Goal: Information Seeking & Learning: Compare options

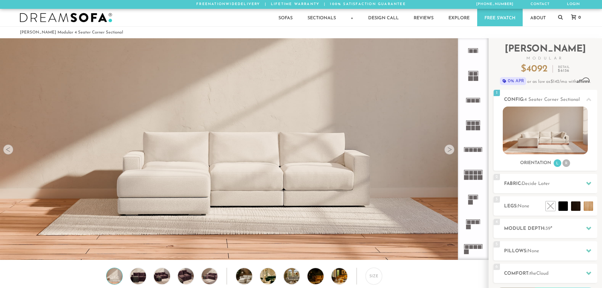
click at [477, 177] on rect at bounding box center [475, 177] width 4 height 5
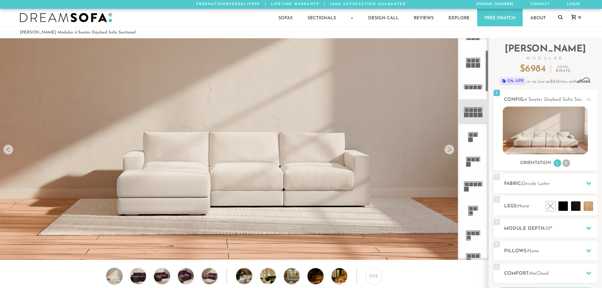
scroll to position [63, 0]
click at [475, 166] on icon at bounding box center [473, 160] width 25 height 25
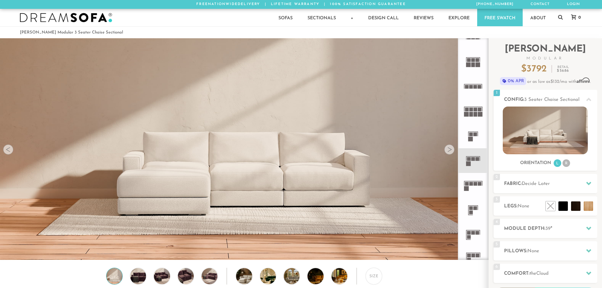
click at [474, 186] on icon at bounding box center [473, 185] width 25 height 25
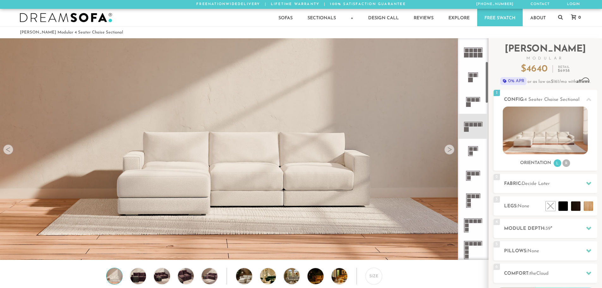
scroll to position [126, 0]
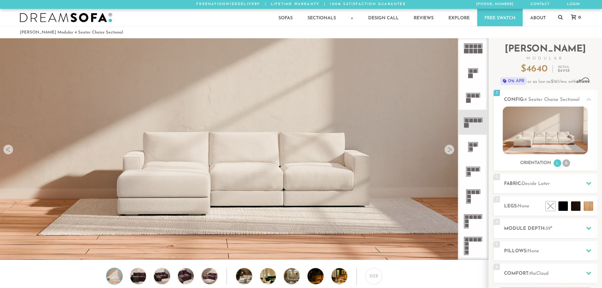
click at [475, 193] on icon at bounding box center [473, 196] width 25 height 25
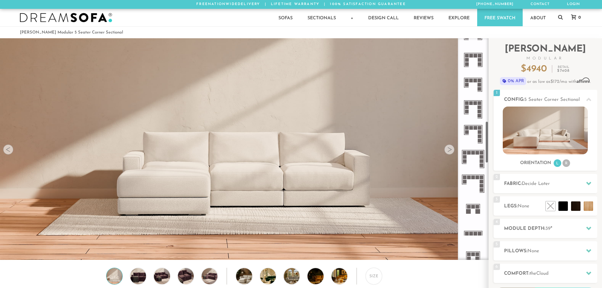
scroll to position [442, 0]
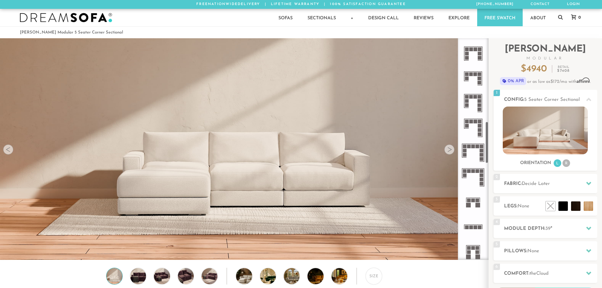
click at [472, 201] on rect at bounding box center [473, 200] width 4 height 4
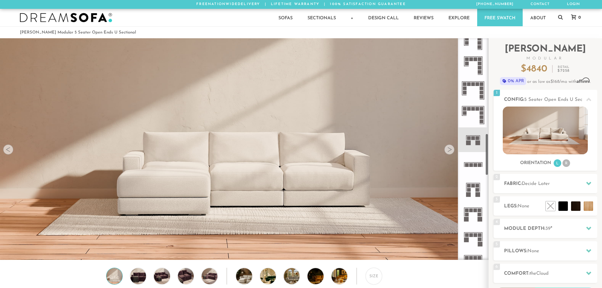
scroll to position [505, 0]
click at [475, 190] on icon at bounding box center [473, 188] width 25 height 25
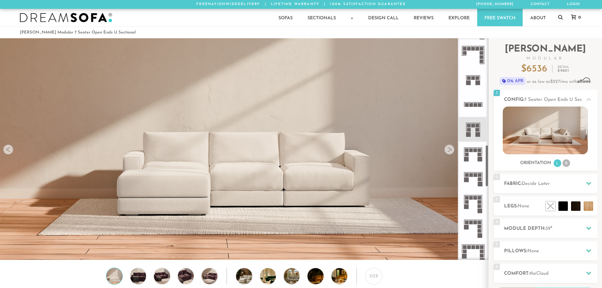
scroll to position [569, 0]
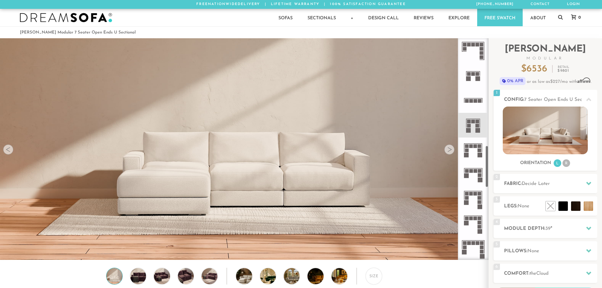
click at [479, 151] on rect at bounding box center [480, 150] width 4 height 4
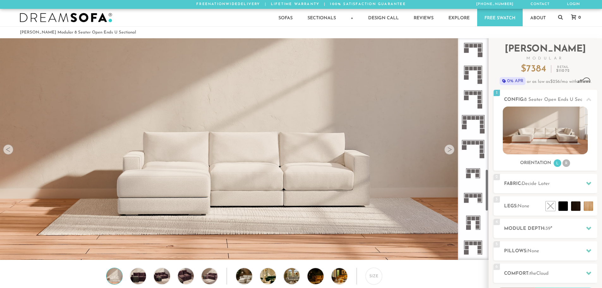
scroll to position [695, 0]
click at [478, 171] on rect at bounding box center [477, 170] width 4 height 4
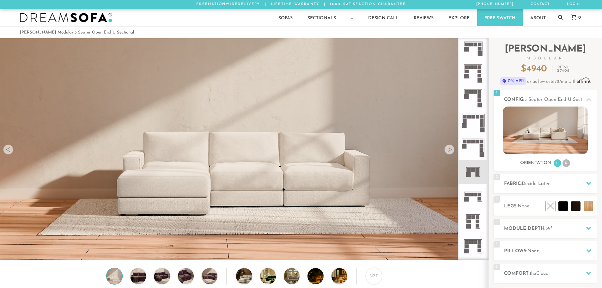
click at [474, 193] on rect at bounding box center [475, 195] width 4 height 4
click at [472, 171] on rect at bounding box center [473, 170] width 4 height 4
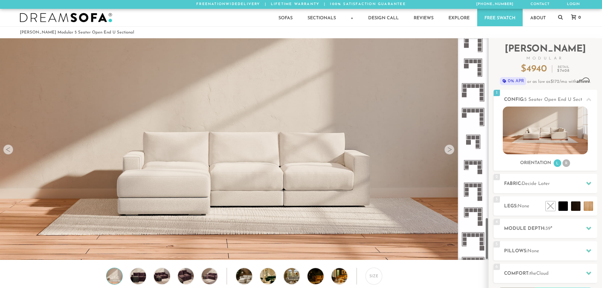
scroll to position [964, 0]
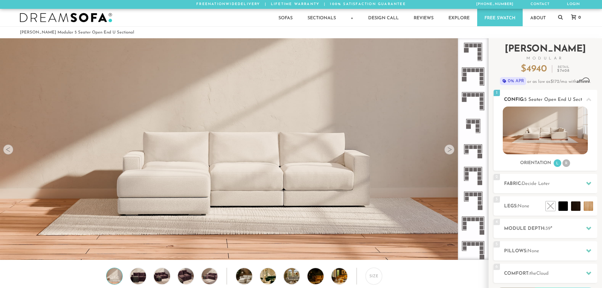
click at [566, 163] on li "R" at bounding box center [566, 163] width 8 height 8
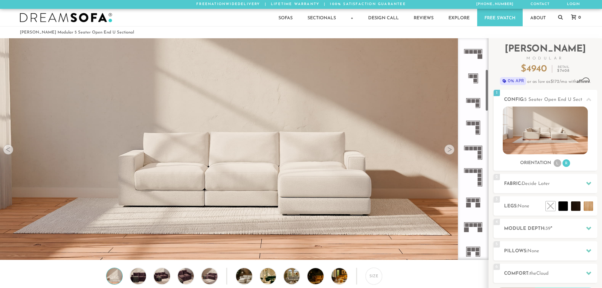
scroll to position [159, 0]
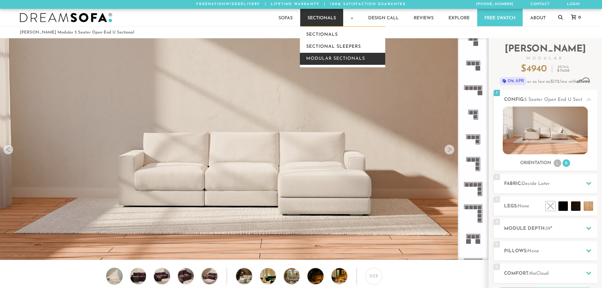
click at [340, 56] on link "Modular Sectionals" at bounding box center [342, 59] width 85 height 12
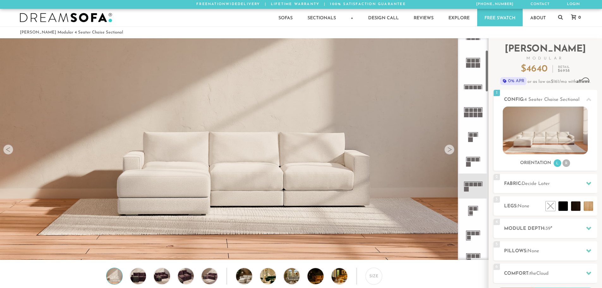
scroll to position [63, 0]
click at [475, 182] on icon at bounding box center [473, 185] width 25 height 25
click at [478, 156] on rect at bounding box center [473, 156] width 14 height 1
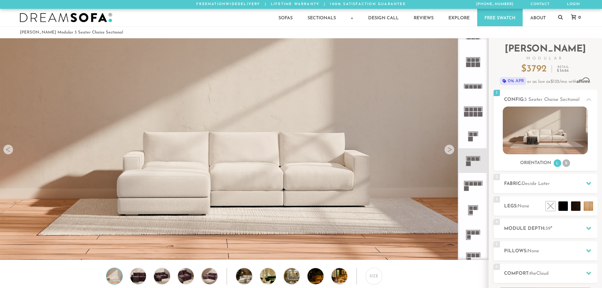
click at [473, 183] on icon at bounding box center [473, 185] width 25 height 25
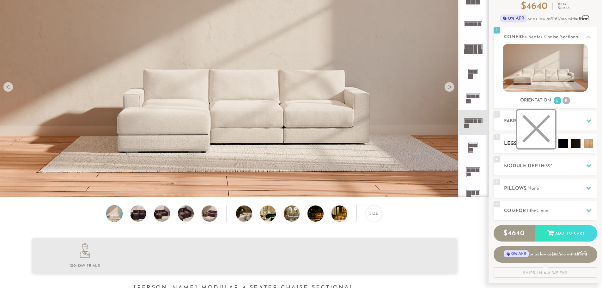
scroll to position [63, 0]
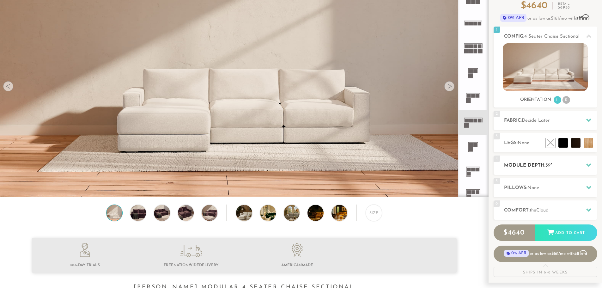
click at [540, 168] on h2 "Module Depth: 39 "" at bounding box center [550, 165] width 93 height 7
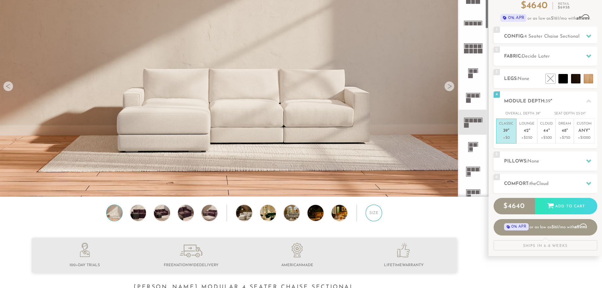
click at [371, 218] on div "Size" at bounding box center [374, 212] width 16 height 16
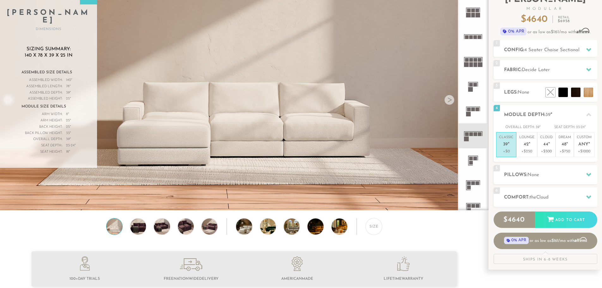
scroll to position [0, 0]
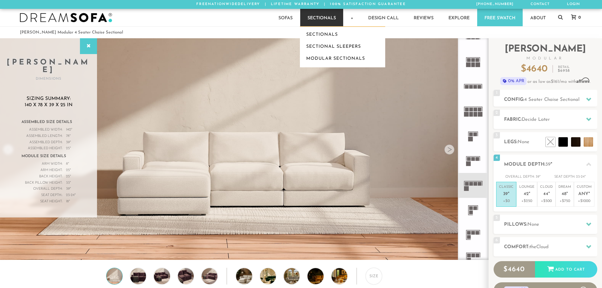
click at [327, 20] on link "Sectionals" at bounding box center [321, 17] width 43 height 17
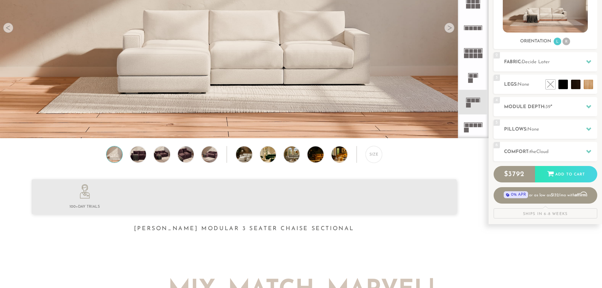
scroll to position [126, 0]
